Goal: Task Accomplishment & Management: Use online tool/utility

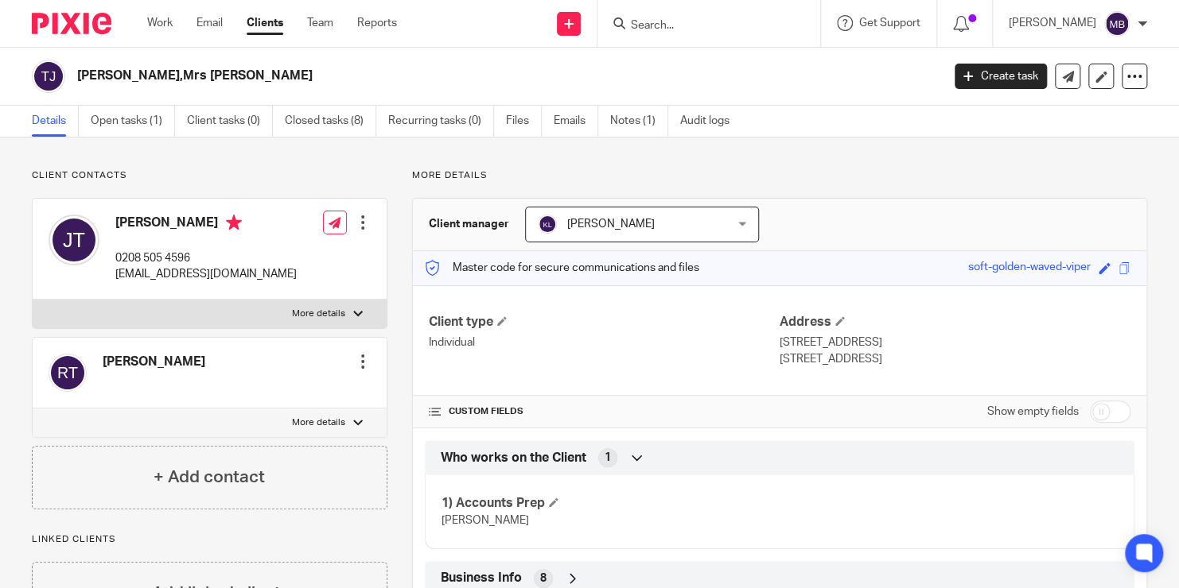
scroll to position [162, 0]
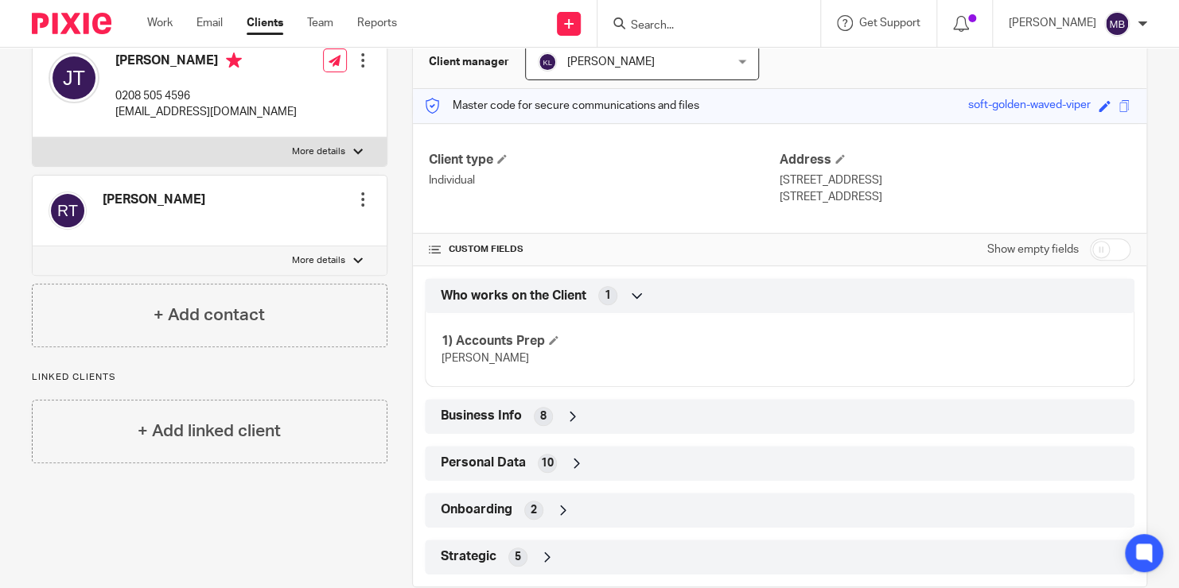
click at [657, 29] on input "Search" at bounding box center [700, 26] width 143 height 14
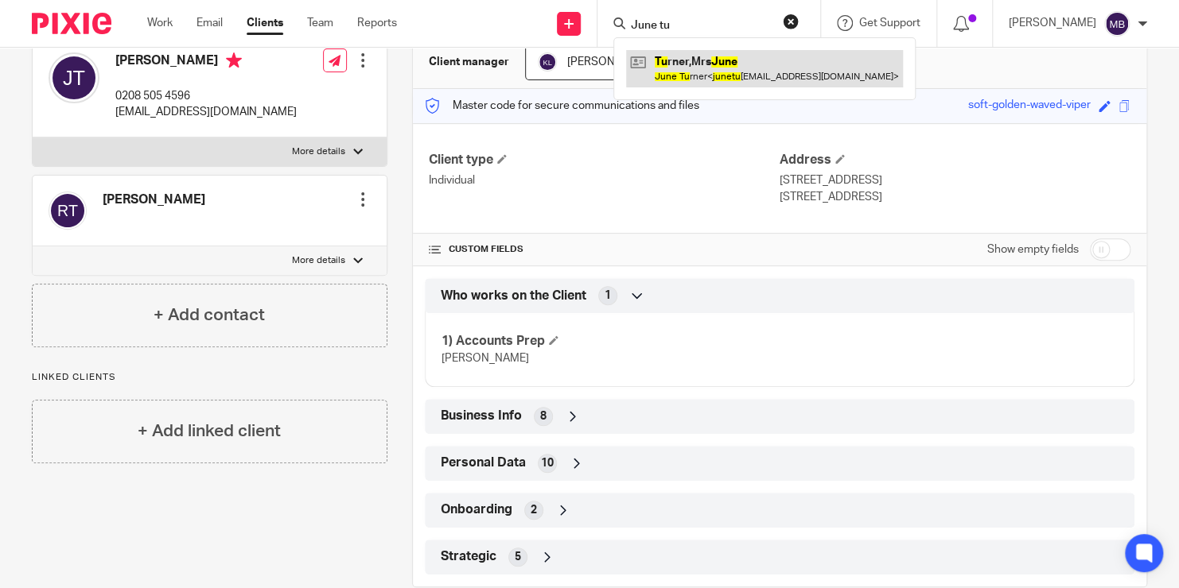
type input "June tu"
click at [678, 60] on link at bounding box center [764, 68] width 277 height 37
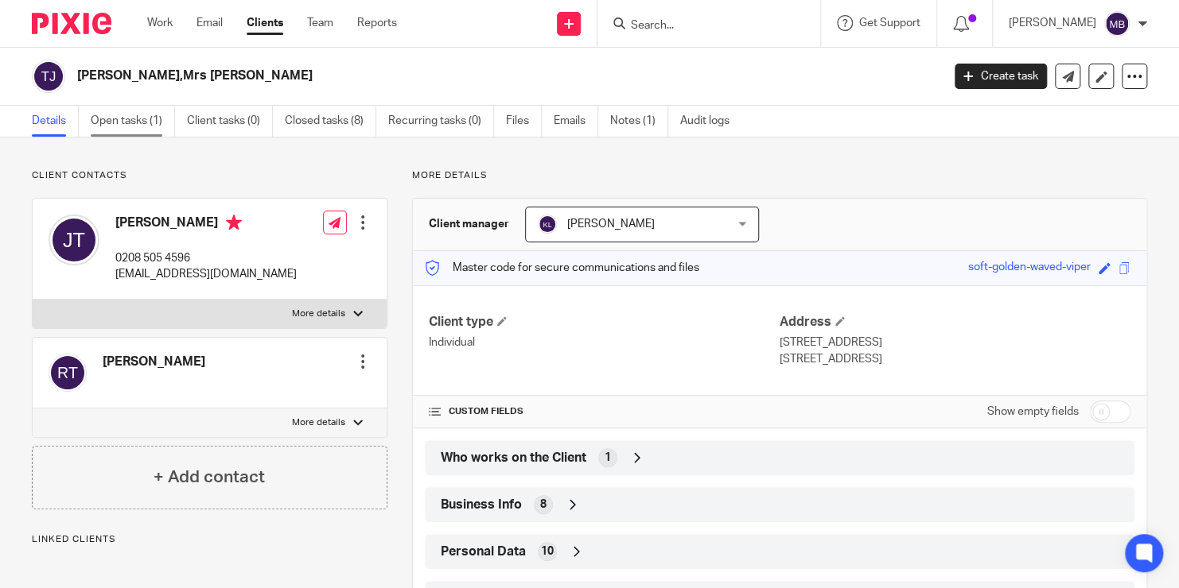
click at [146, 122] on link "Open tasks (1)" at bounding box center [133, 121] width 84 height 31
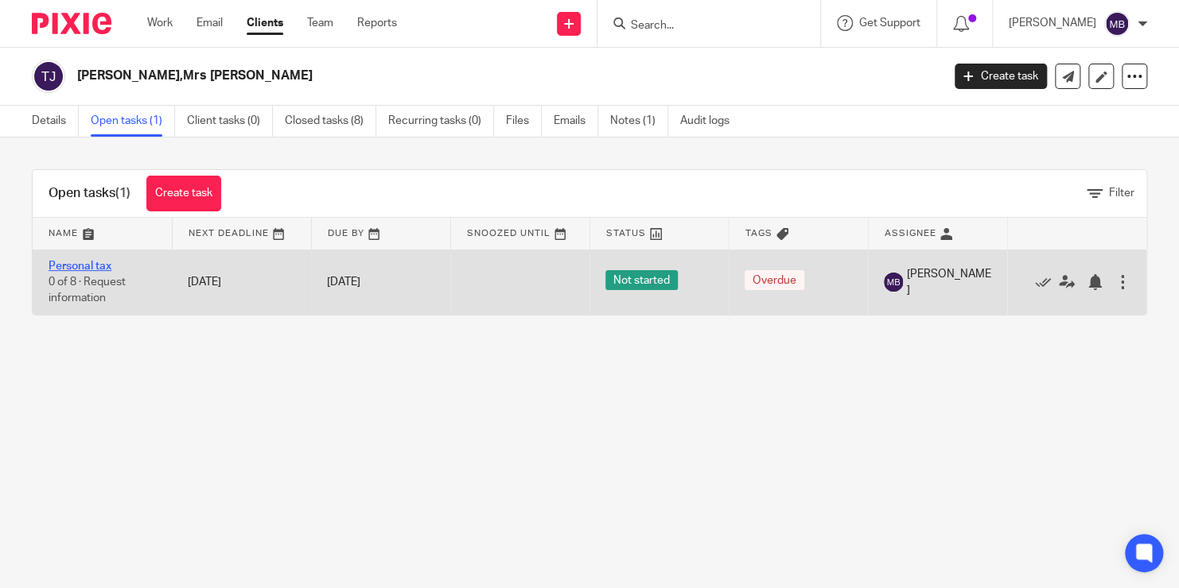
click at [103, 265] on link "Personal tax" at bounding box center [80, 266] width 63 height 11
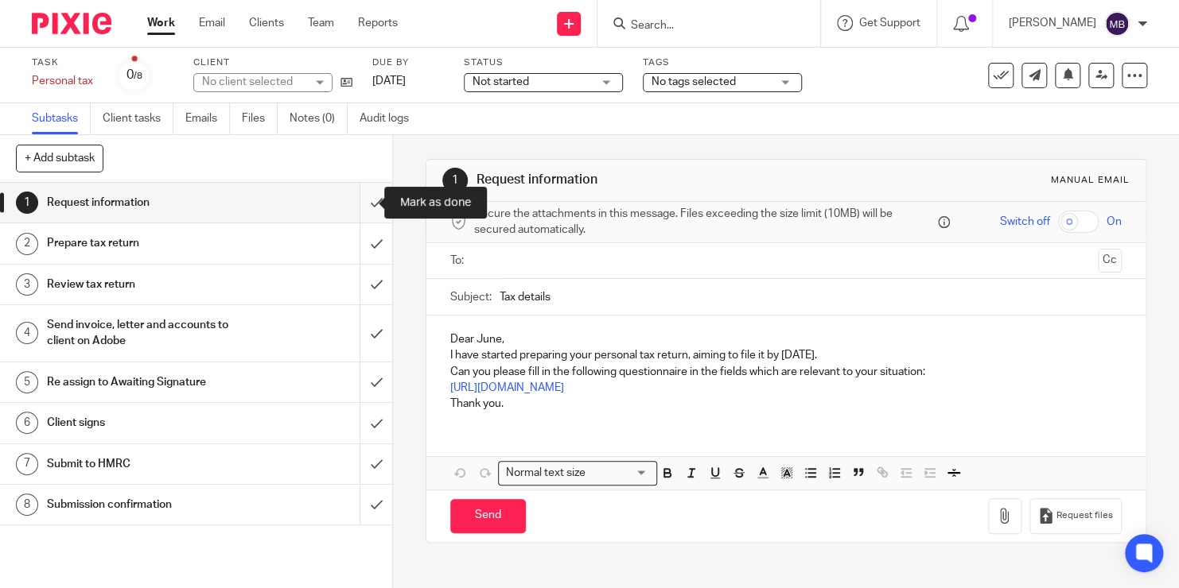
click at [357, 216] on input "submit" at bounding box center [196, 203] width 392 height 40
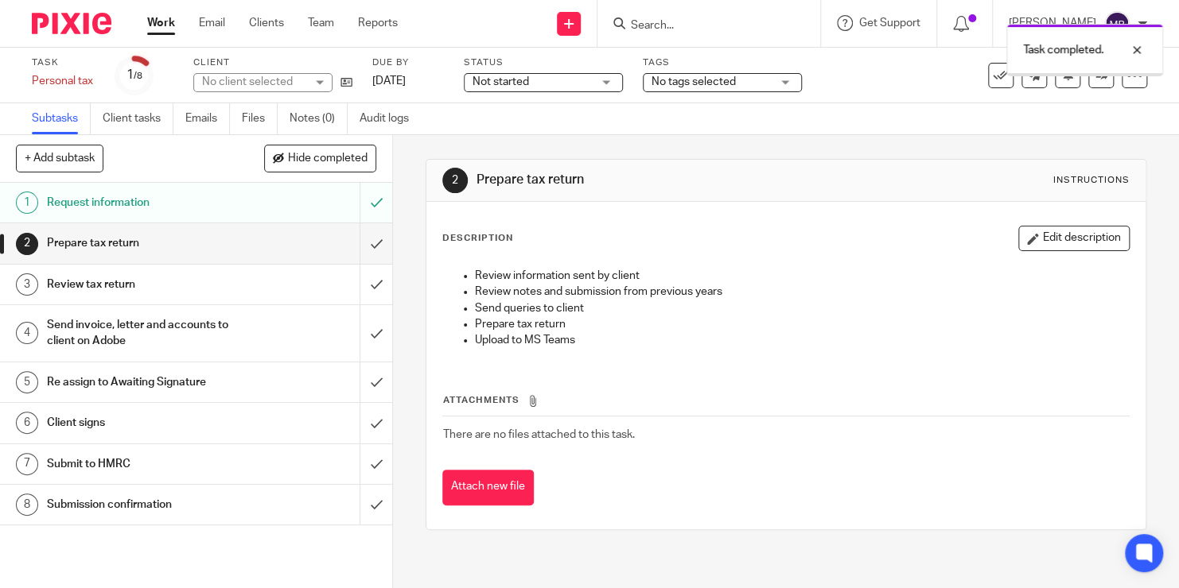
click at [352, 243] on input "submit" at bounding box center [196, 243] width 392 height 40
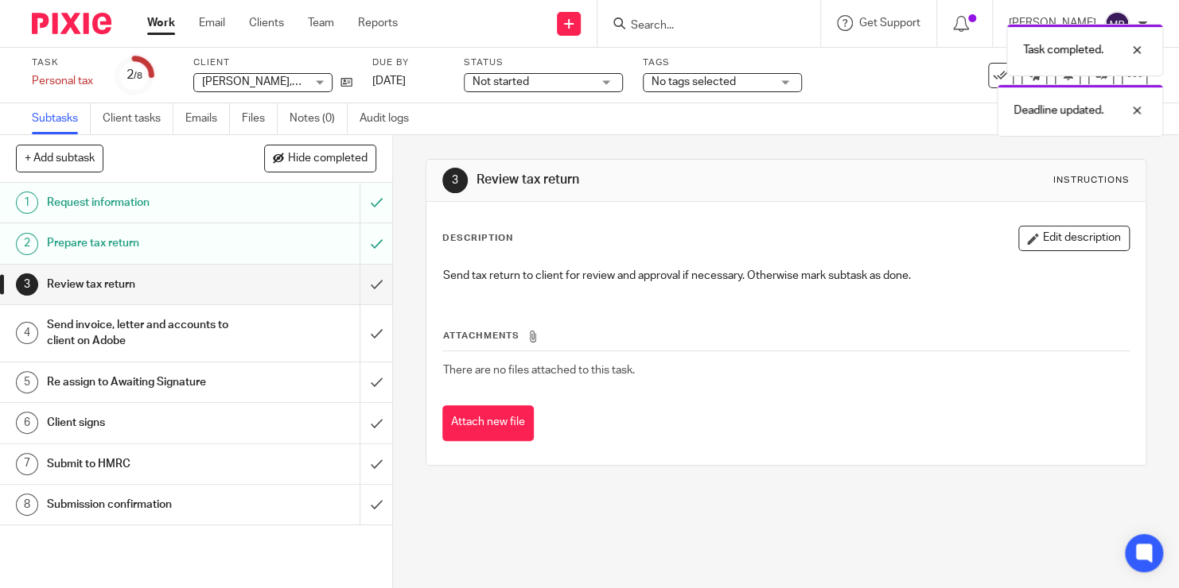
click at [1089, 80] on div "Task completed. Deadline updated." at bounding box center [875, 76] width 573 height 121
click at [1117, 109] on div at bounding box center [1124, 110] width 43 height 19
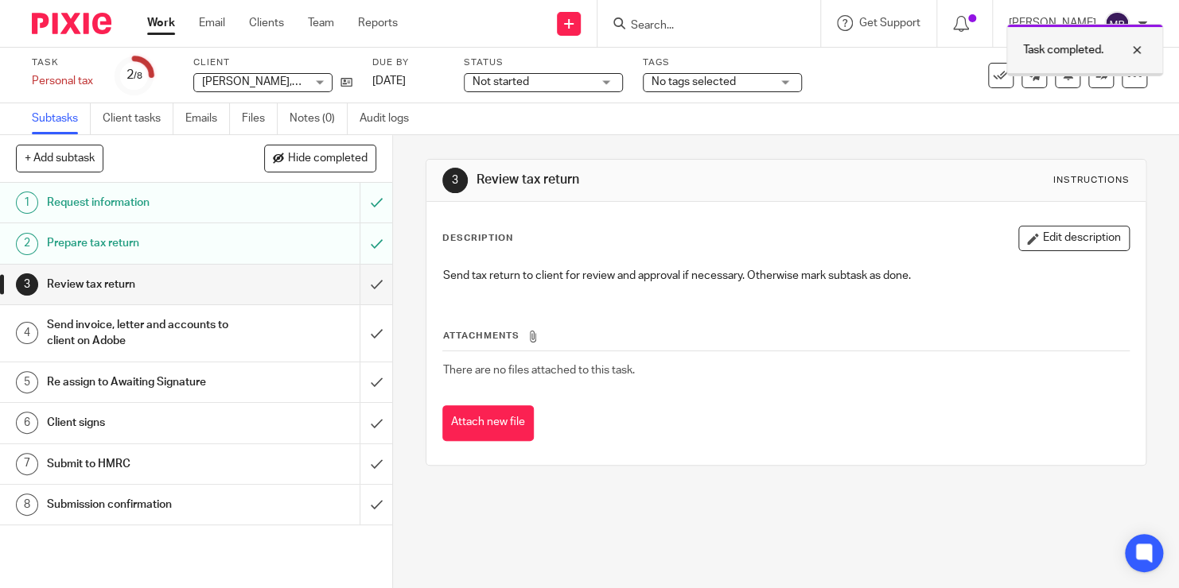
click at [1143, 48] on div at bounding box center [1124, 50] width 43 height 19
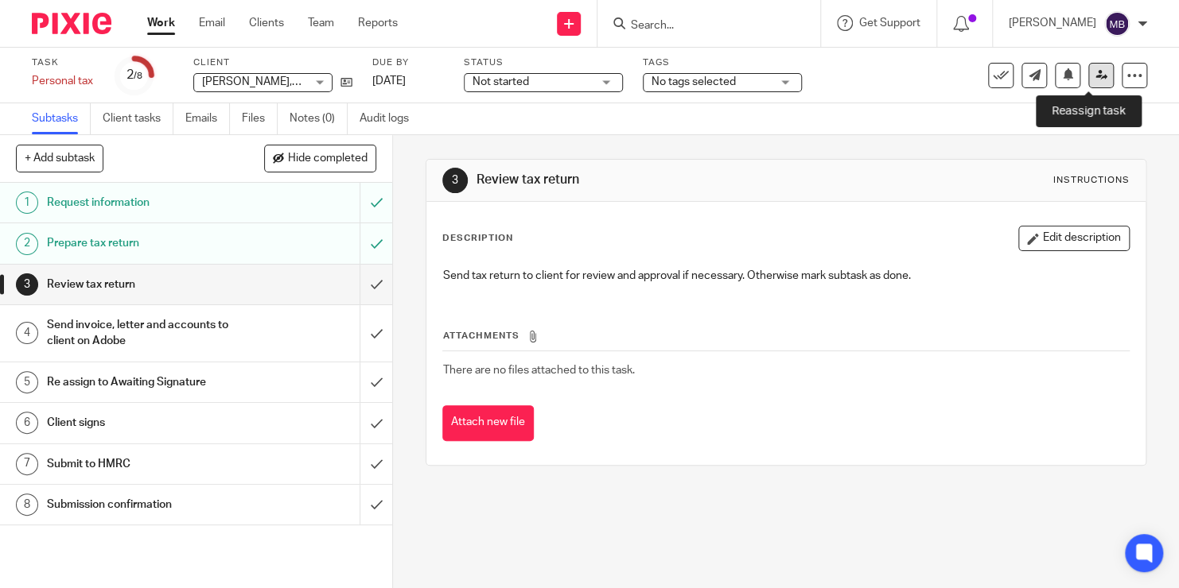
click at [1095, 80] on icon at bounding box center [1101, 75] width 12 height 12
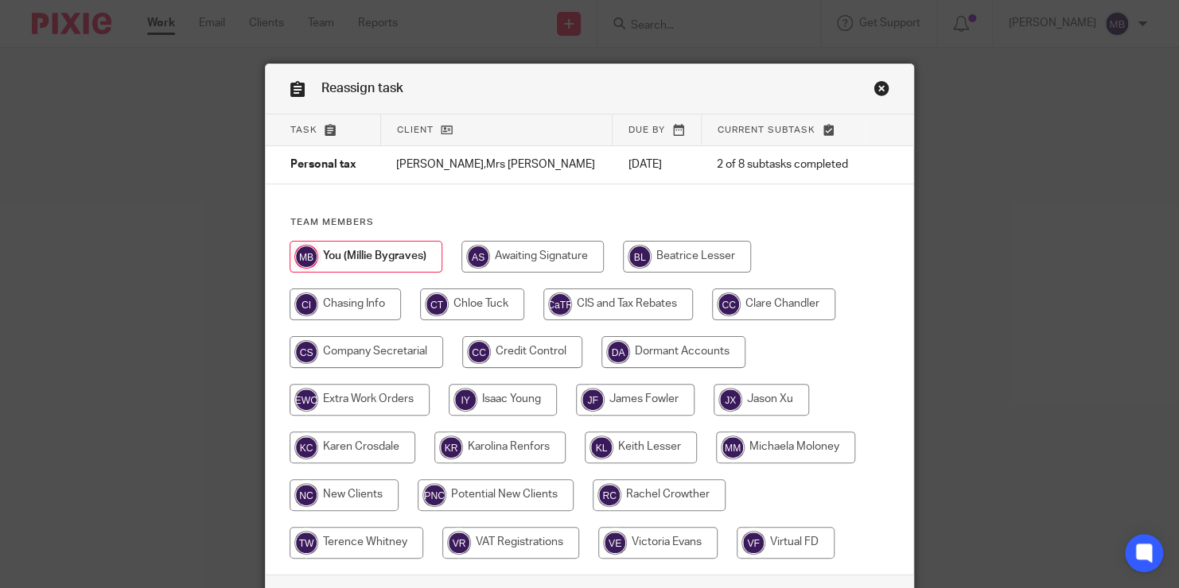
click at [664, 388] on input "radio" at bounding box center [635, 400] width 118 height 32
radio input "true"
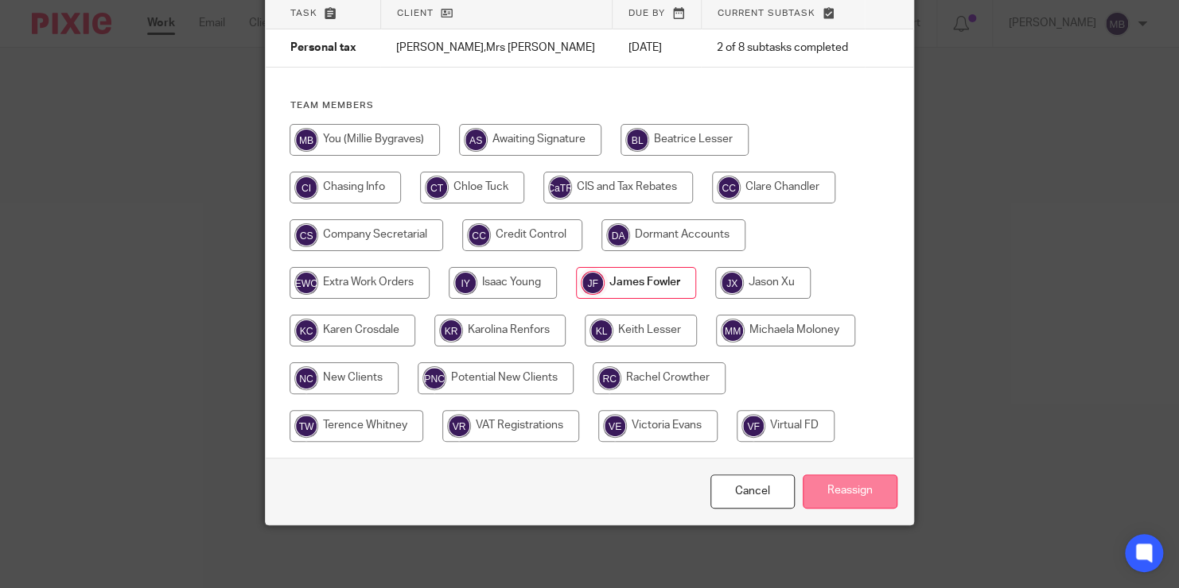
click at [859, 496] on input "Reassign" at bounding box center [849, 492] width 95 height 34
